Goal: Task Accomplishment & Management: Manage account settings

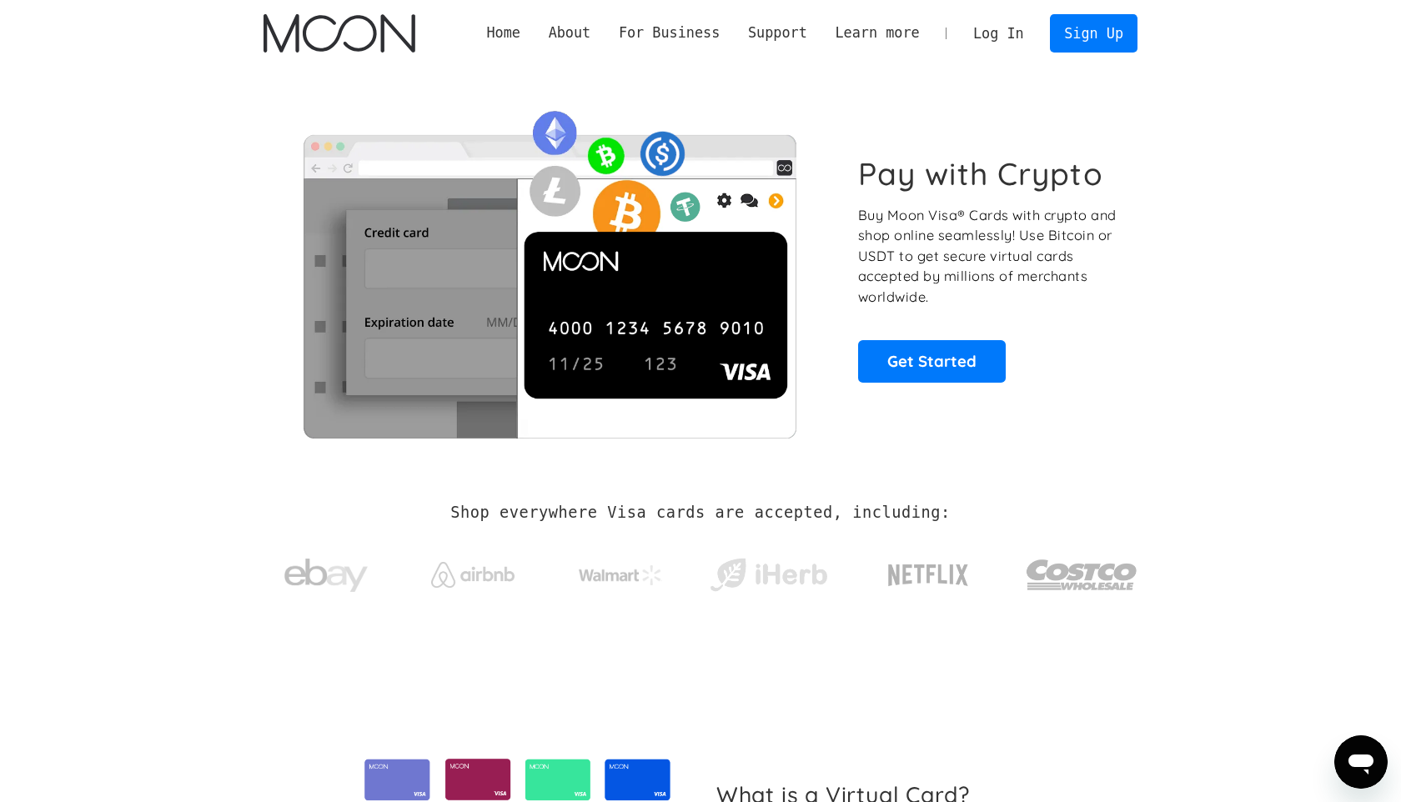
click at [999, 38] on link "Log In" at bounding box center [998, 33] width 78 height 37
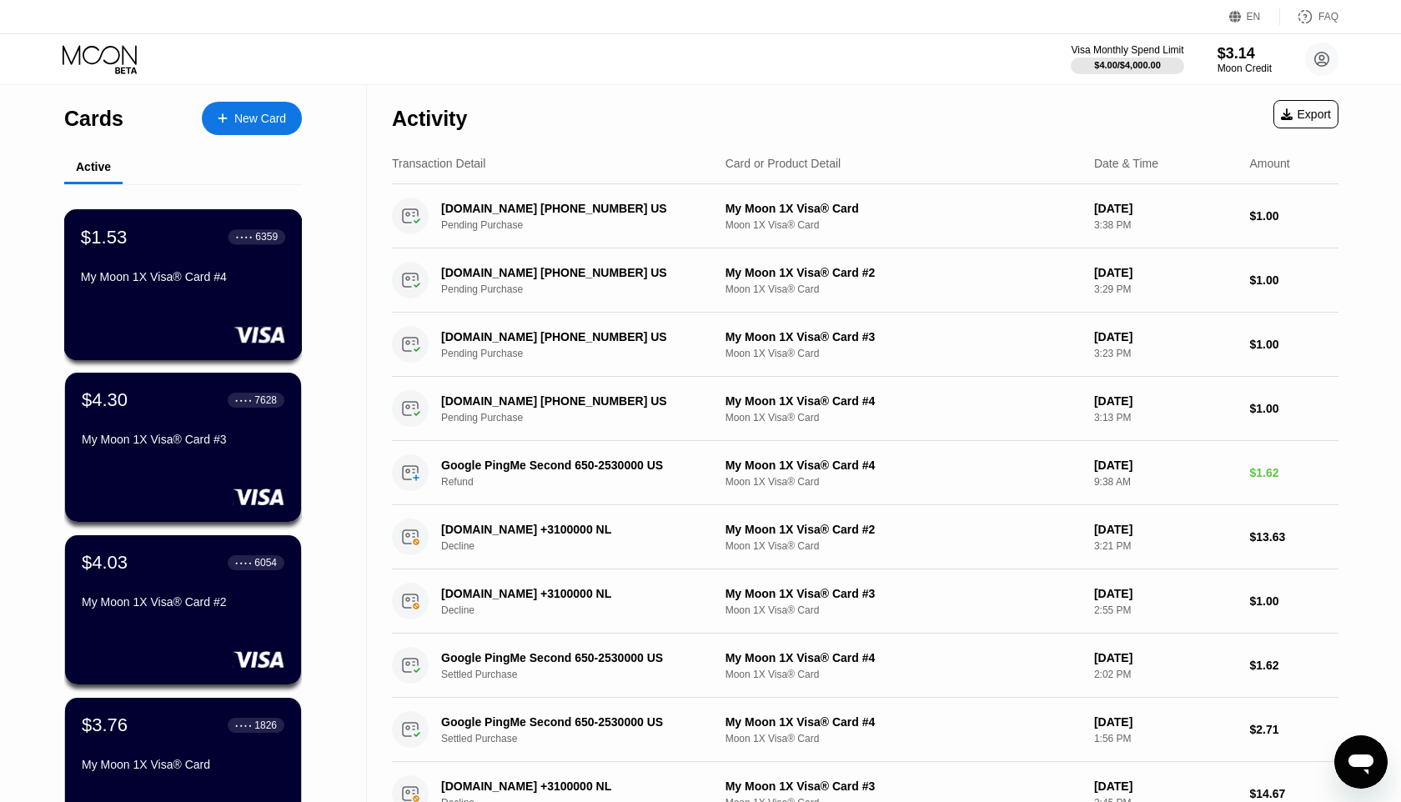
click at [188, 304] on div "$1.53 ● ● ● ● 6359 My Moon 1X Visa® Card #4" at bounding box center [183, 284] width 238 height 151
